Goal: Information Seeking & Learning: Learn about a topic

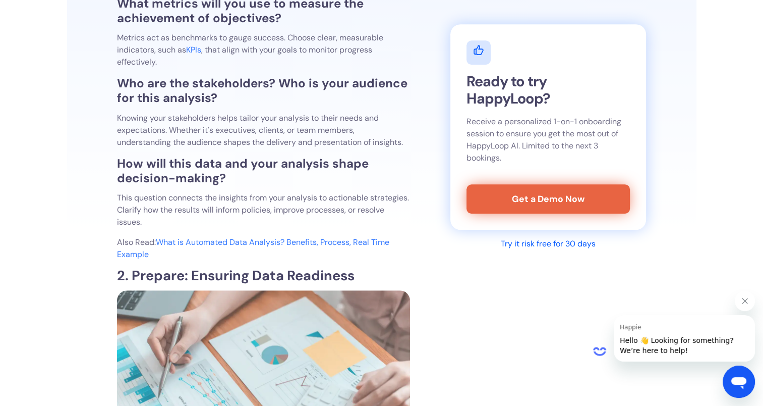
scroll to position [858, 0]
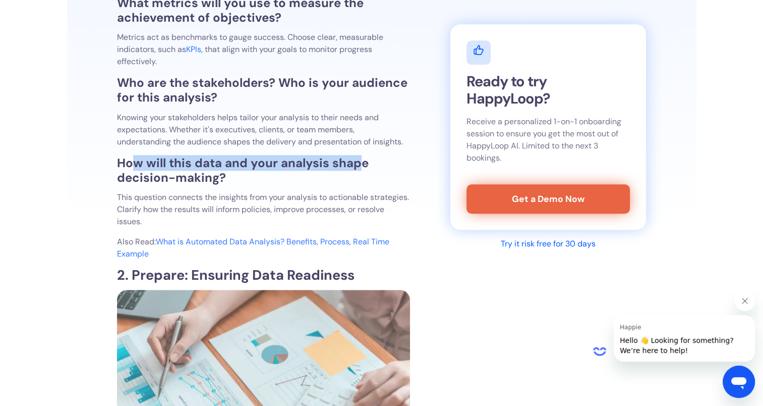
drag, startPoint x: 130, startPoint y: 162, endPoint x: 360, endPoint y: 151, distance: 230.3
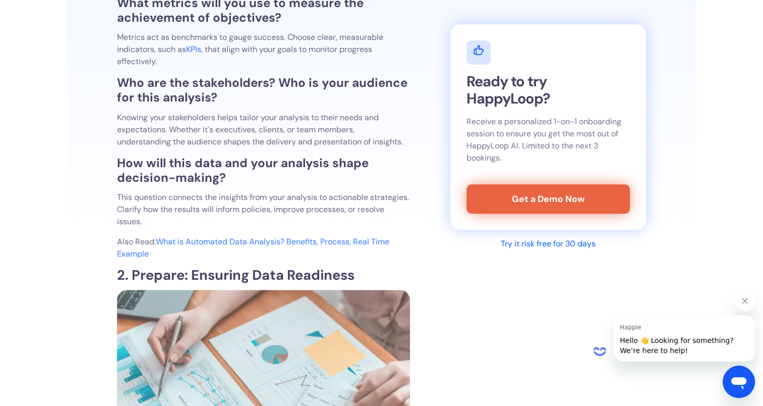
drag, startPoint x: 360, startPoint y: 151, endPoint x: 256, endPoint y: 173, distance: 106.2
click at [267, 173] on h3 "How will this data and your analysis shape decision-making?" at bounding box center [263, 170] width 293 height 29
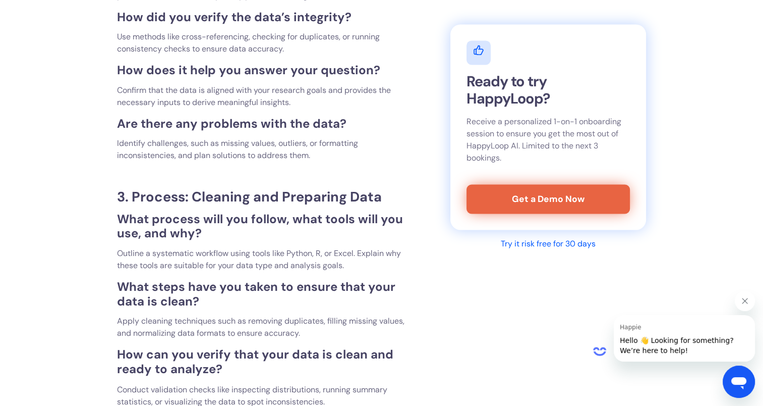
scroll to position [1614, 0]
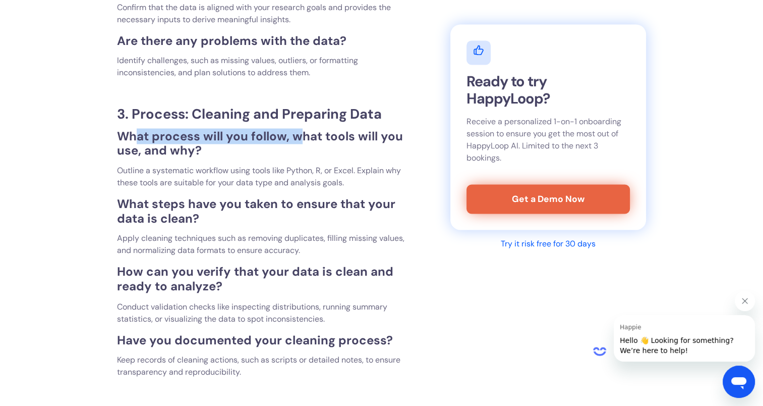
drag, startPoint x: 137, startPoint y: 133, endPoint x: 299, endPoint y: 141, distance: 162.2
click at [299, 141] on strong "What process will you follow, what tools will you use, and why?" at bounding box center [260, 143] width 286 height 30
drag, startPoint x: 299, startPoint y: 141, endPoint x: 279, endPoint y: 152, distance: 23.0
click at [262, 158] on div "Data analysis is a crucial process that empowers businesses and individuals to …" at bounding box center [263, 283] width 293 height 3138
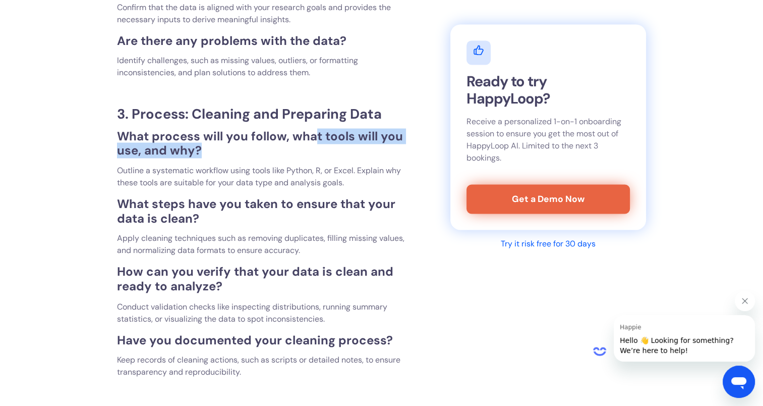
drag, startPoint x: 323, startPoint y: 138, endPoint x: 388, endPoint y: 147, distance: 66.3
click at [388, 147] on h3 "What process will you follow, what tools will you use, and why?" at bounding box center [263, 143] width 293 height 29
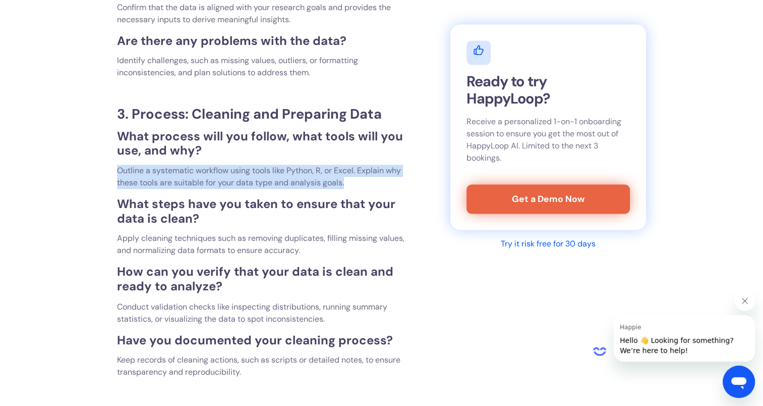
drag, startPoint x: 118, startPoint y: 167, endPoint x: 362, endPoint y: 186, distance: 244.9
click at [362, 186] on p "Outline a systematic workflow using tools like Python, R, or Excel. Explain why…" at bounding box center [263, 176] width 293 height 24
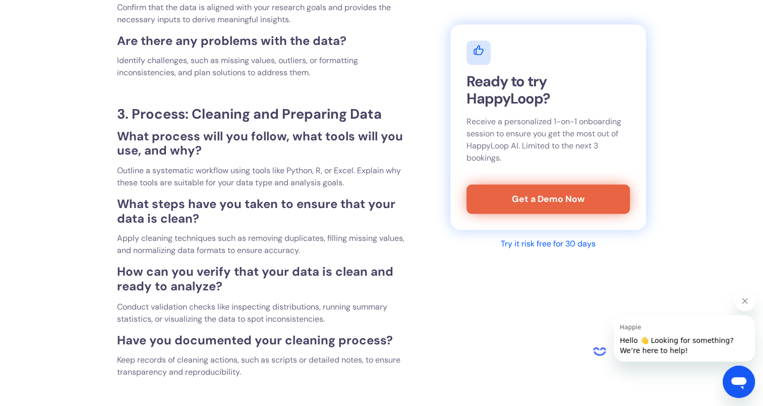
drag, startPoint x: 362, startPoint y: 186, endPoint x: 307, endPoint y: 144, distance: 69.2
click at [305, 144] on h3 "What process will you follow, what tools will you use, and why?" at bounding box center [263, 143] width 293 height 29
click at [164, 182] on p "Outline a systematic workflow using tools like Python, R, or Excel. Explain why…" at bounding box center [263, 176] width 293 height 24
click at [336, 232] on div "Data analysis is a crucial process that empowers businesses and individuals to …" at bounding box center [263, 283] width 293 height 3138
drag, startPoint x: 128, startPoint y: 215, endPoint x: 229, endPoint y: 224, distance: 101.3
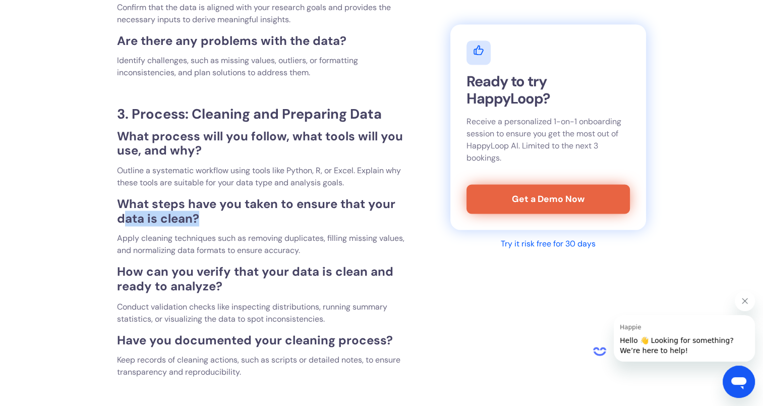
click at [229, 224] on h3 "What steps have you taken to ensure that your data is clean?" at bounding box center [263, 211] width 293 height 29
drag, startPoint x: 229, startPoint y: 224, endPoint x: 329, endPoint y: 246, distance: 102.8
click at [329, 246] on p "Apply cleaning techniques such as removing duplicates, filling missing values, …" at bounding box center [263, 244] width 293 height 24
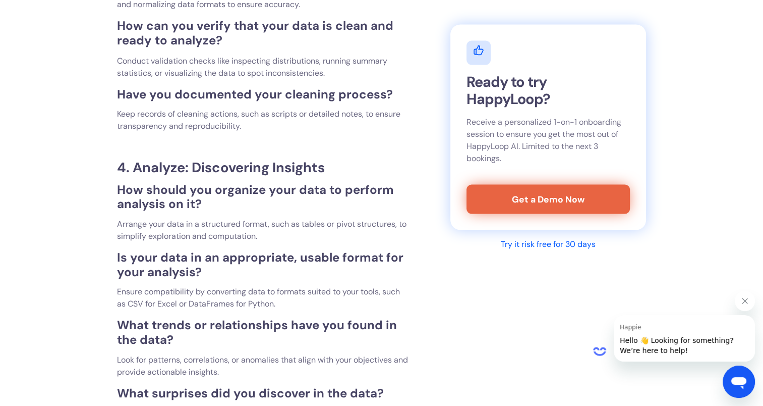
scroll to position [1917, 0]
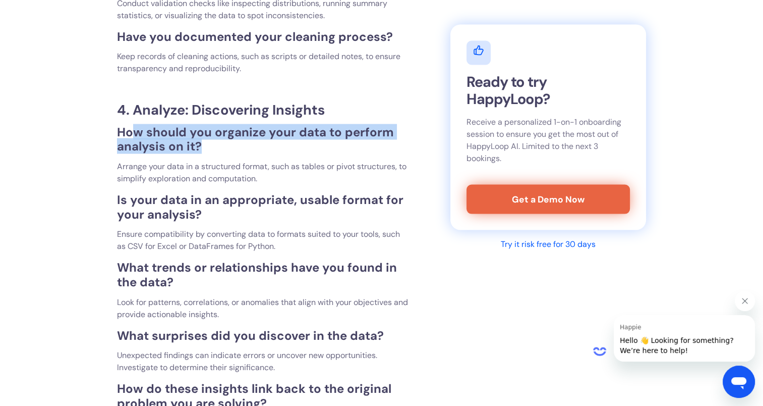
drag, startPoint x: 130, startPoint y: 130, endPoint x: 370, endPoint y: 152, distance: 241.7
click at [370, 152] on h3 "How should you organize your data to perform analysis on it?" at bounding box center [263, 139] width 293 height 29
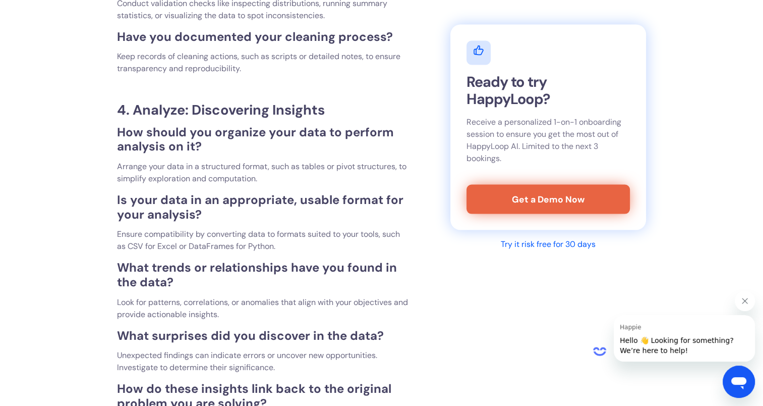
drag, startPoint x: 370, startPoint y: 152, endPoint x: 281, endPoint y: 158, distance: 89.5
click at [281, 158] on div "Data analysis is a crucial process that empowers businesses and individuals to …" at bounding box center [263, 54] width 293 height 3284
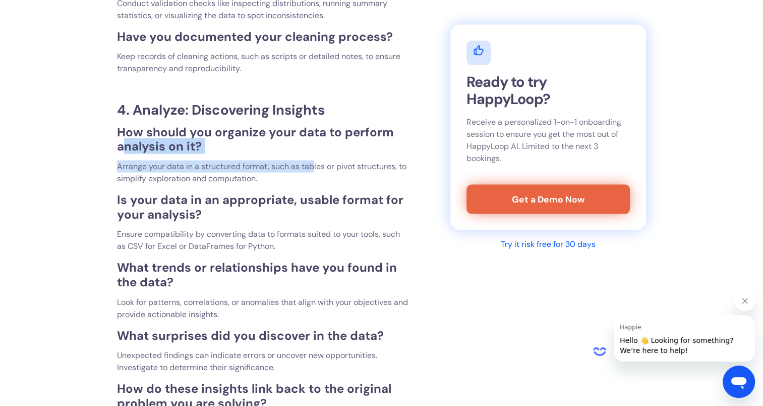
drag, startPoint x: 127, startPoint y: 143, endPoint x: 314, endPoint y: 157, distance: 187.7
click at [314, 157] on div "Data analysis is a crucial process that empowers businesses and individuals to …" at bounding box center [263, 54] width 293 height 3284
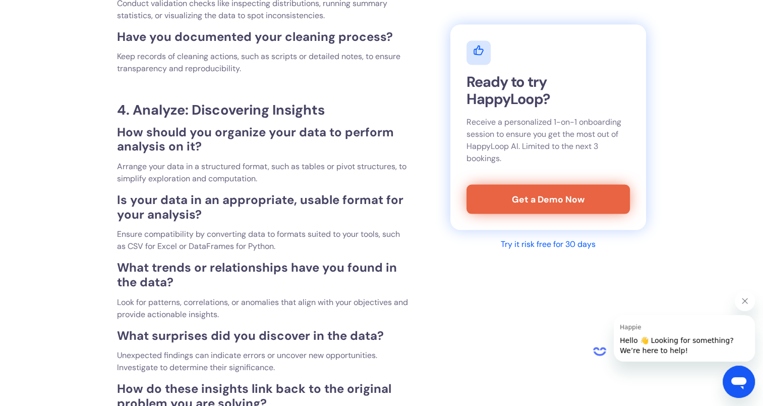
drag, startPoint x: 314, startPoint y: 157, endPoint x: 299, endPoint y: 188, distance: 34.1
click at [306, 191] on div "Data analysis is a crucial process that empowers businesses and individuals to …" at bounding box center [263, 54] width 293 height 3284
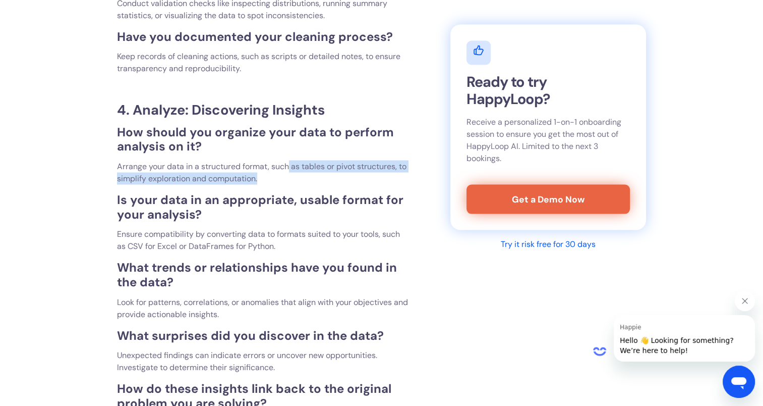
drag, startPoint x: 368, startPoint y: 170, endPoint x: 384, endPoint y: 173, distance: 15.9
click at [384, 173] on p "Arrange your data in a structured format, such as tables or pivot structures, t…" at bounding box center [263, 172] width 293 height 24
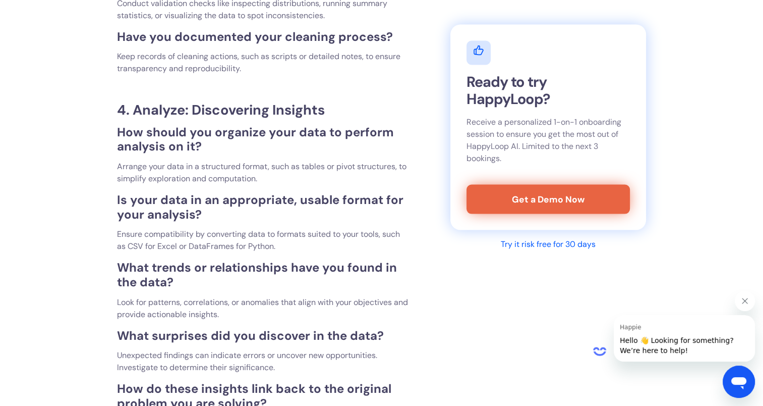
drag, startPoint x: 384, startPoint y: 173, endPoint x: 290, endPoint y: 188, distance: 95.0
click at [291, 188] on div "Data analysis is a crucial process that empowers businesses and individuals to …" at bounding box center [263, 54] width 293 height 3284
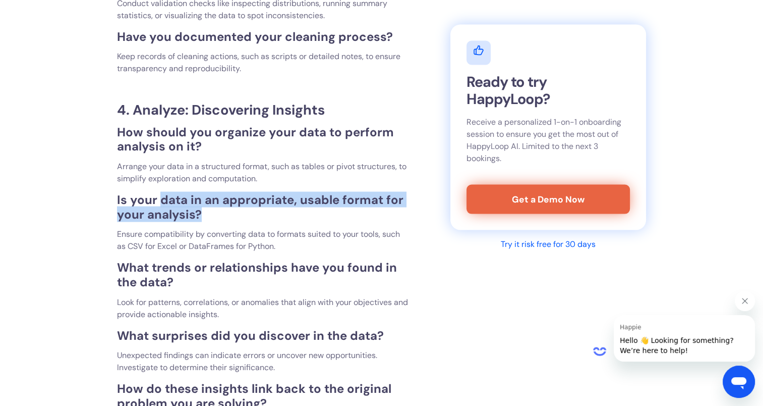
drag, startPoint x: 232, startPoint y: 206, endPoint x: 352, endPoint y: 215, distance: 119.9
click at [352, 215] on h3 "Is your data in an appropriate, usable format for your analysis?" at bounding box center [263, 207] width 293 height 29
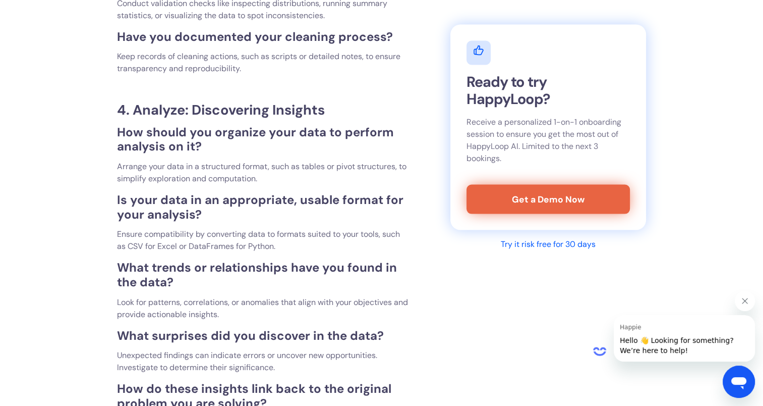
drag, startPoint x: 352, startPoint y: 215, endPoint x: 285, endPoint y: 225, distance: 67.9
click at [285, 226] on div "Data analysis is a crucial process that empowers businesses and individuals to …" at bounding box center [263, 54] width 293 height 3284
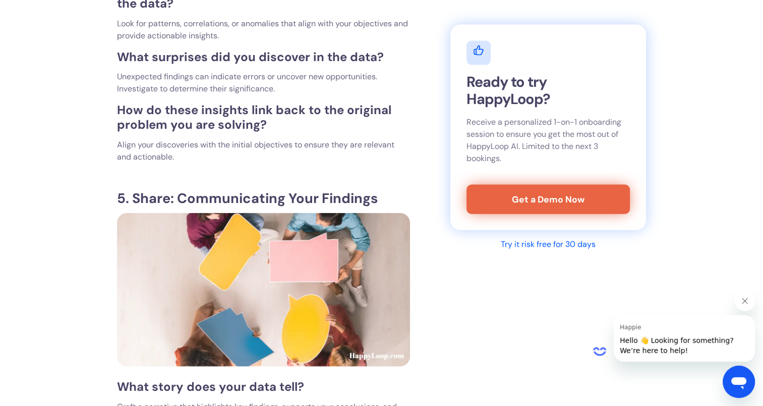
scroll to position [2220, 0]
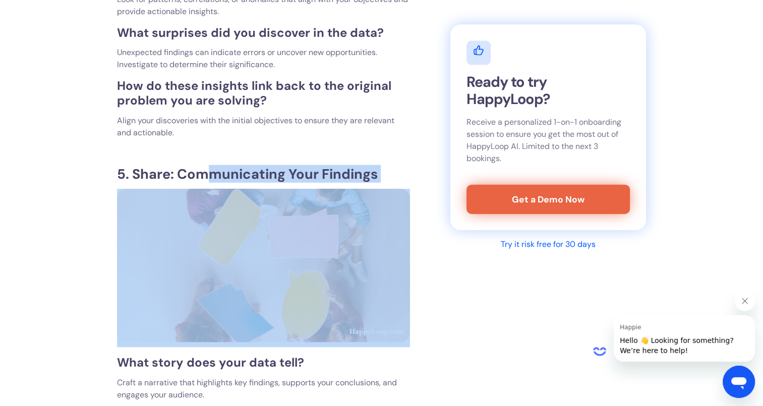
drag, startPoint x: 378, startPoint y: 190, endPoint x: 387, endPoint y: 191, distance: 9.1
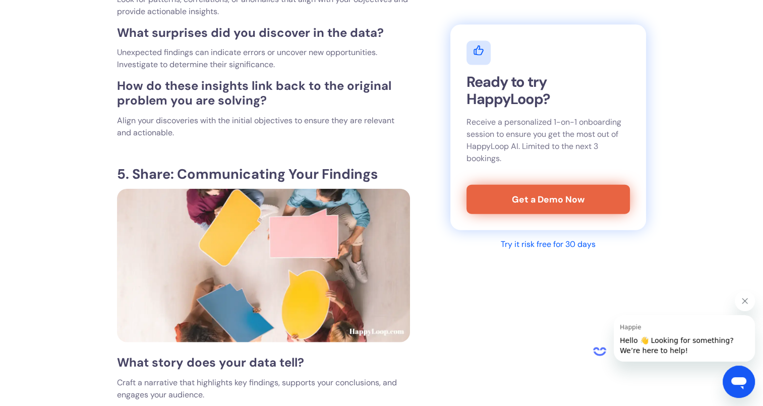
click at [238, 152] on p "‍" at bounding box center [263, 153] width 293 height 12
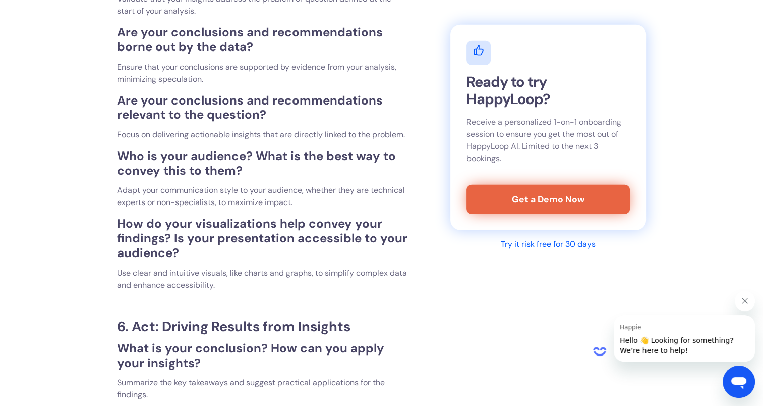
scroll to position [2674, 0]
